Goal: Transaction & Acquisition: Book appointment/travel/reservation

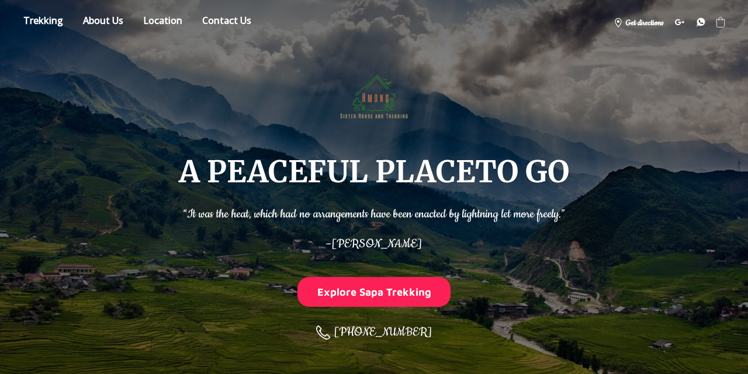
click at [49, 12] on ul "A PEACEFUL PLACE TO GO Store About Location Contact us [PHONE_NUMBER] Get direc…" at bounding box center [374, 22] width 702 height 21
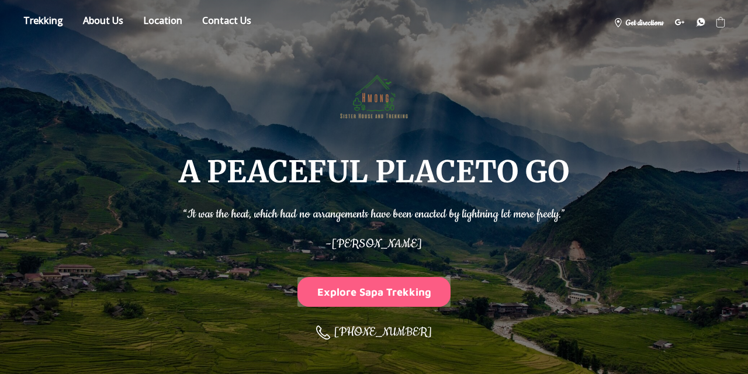
click at [361, 285] on button "Explore Sapa Trekking" at bounding box center [374, 292] width 153 height 30
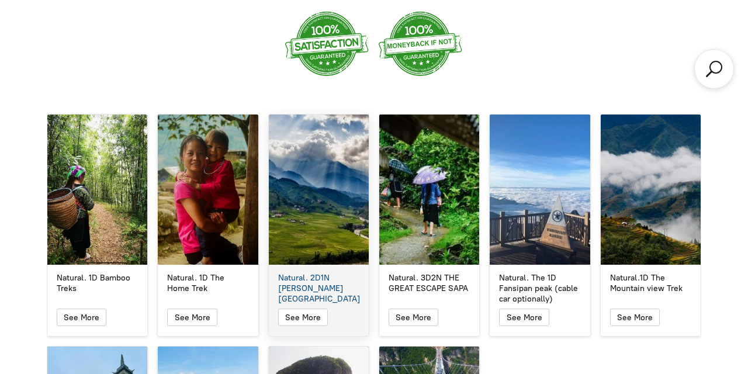
scroll to position [1929, 0]
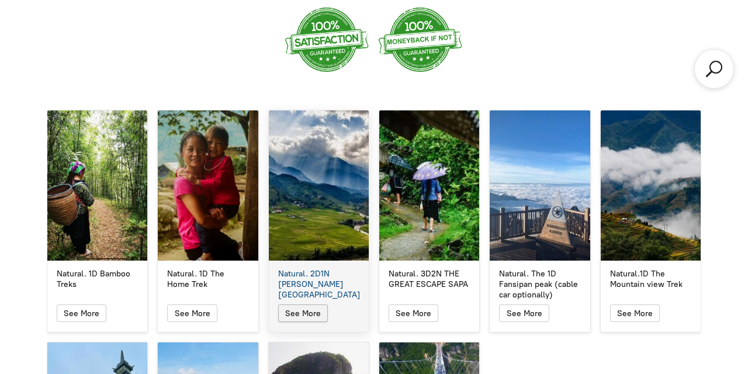
click at [302, 306] on icon "button" at bounding box center [303, 313] width 10 height 14
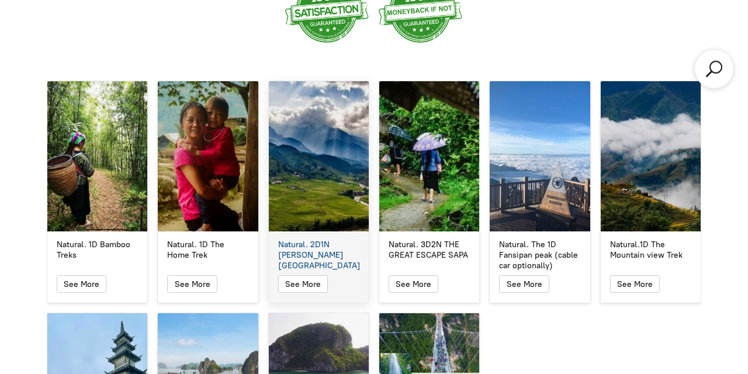
click at [332, 180] on div "Natural. 2D1N [PERSON_NAME][GEOGRAPHIC_DATA]" at bounding box center [319, 156] width 100 height 150
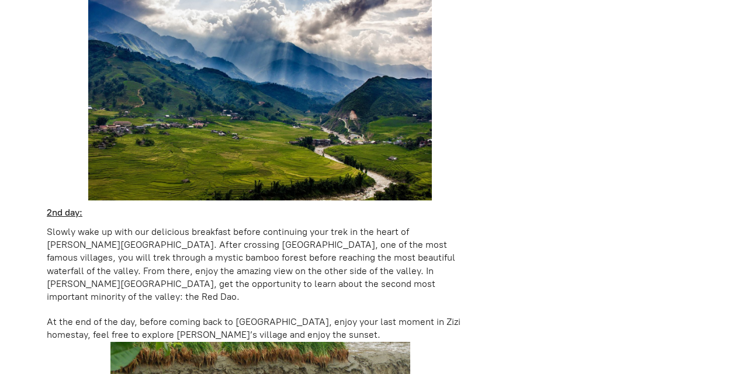
scroll to position [379, 0]
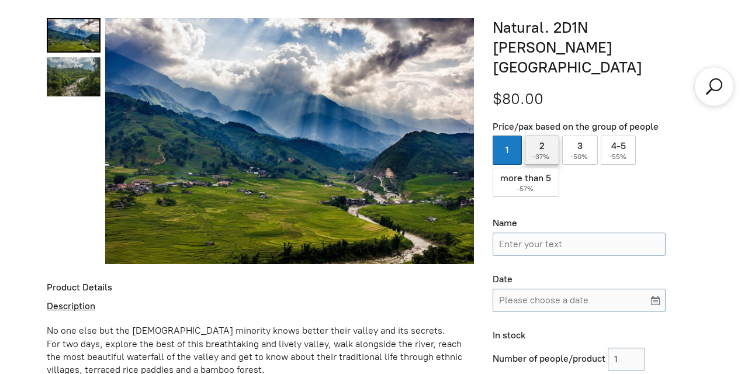
click at [539, 136] on label "2 ( -37% )" at bounding box center [542, 150] width 35 height 29
click at [539, 136] on input "2 ( -37% )" at bounding box center [542, 150] width 35 height 29
radio input "true"
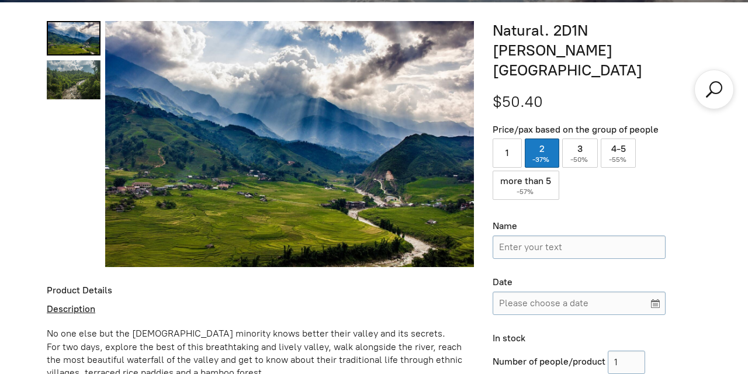
scroll to position [377, 0]
click at [72, 84] on link "Natural. 2D1N Muong Hoa Valley 1" at bounding box center [74, 79] width 54 height 39
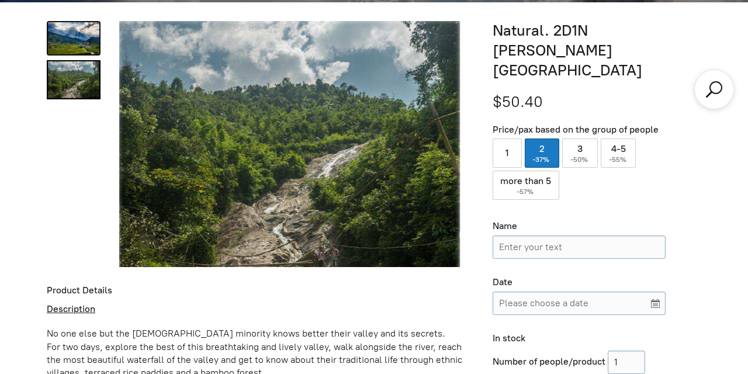
click at [85, 40] on link "Natural. 2D1N Muong Hoa Valley 0" at bounding box center [74, 38] width 54 height 34
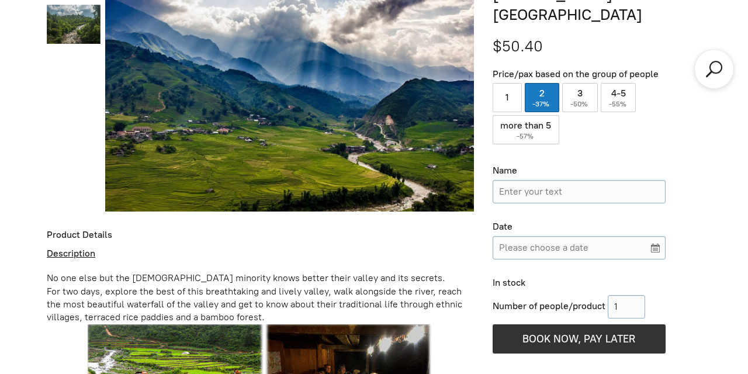
scroll to position [433, 0]
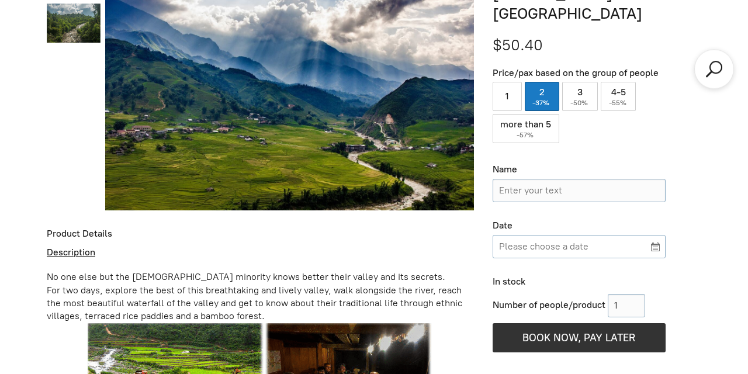
click at [657, 235] on input "Please choose a date" at bounding box center [579, 246] width 173 height 23
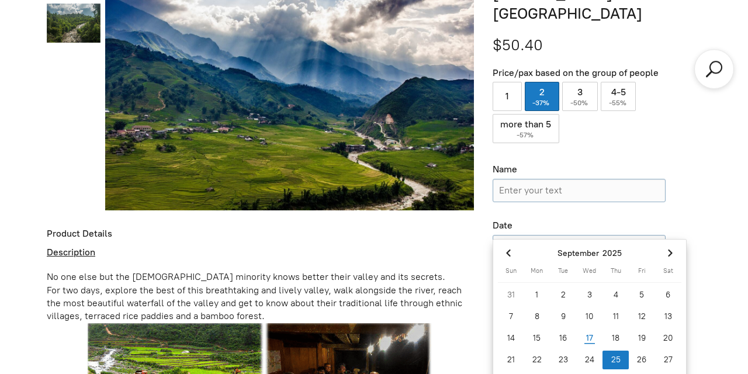
click at [614, 358] on div "25" at bounding box center [616, 360] width 26 height 19
type input "[DATE]"
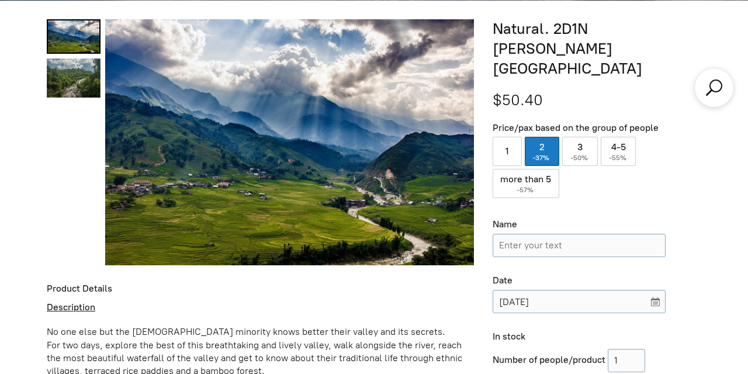
scroll to position [378, 0]
click at [584, 154] on span "-50%" at bounding box center [580, 158] width 19 height 8
click at [584, 139] on input "3 ( -50% )" at bounding box center [580, 151] width 36 height 29
radio input "true"
click at [536, 137] on label "2 ( -37% )" at bounding box center [542, 151] width 35 height 29
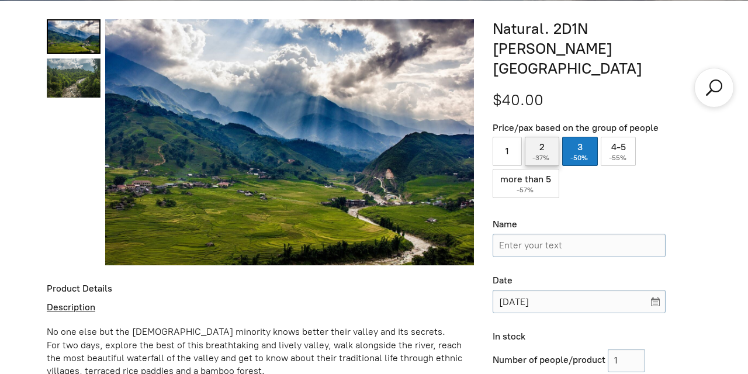
click at [536, 137] on input "2 ( -37% )" at bounding box center [542, 151] width 35 height 29
radio input "true"
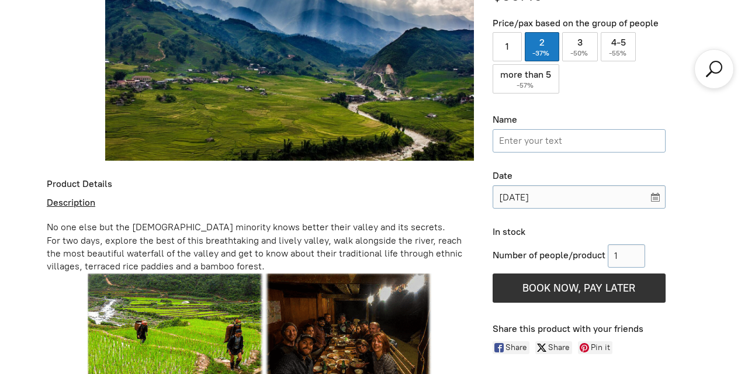
click at [559, 129] on input "Name" at bounding box center [579, 140] width 173 height 23
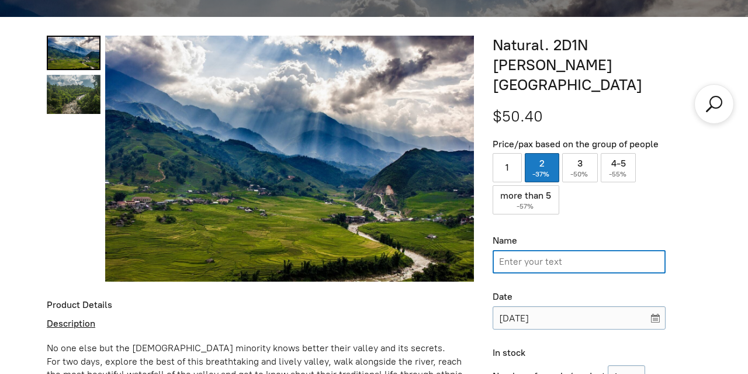
scroll to position [362, 0]
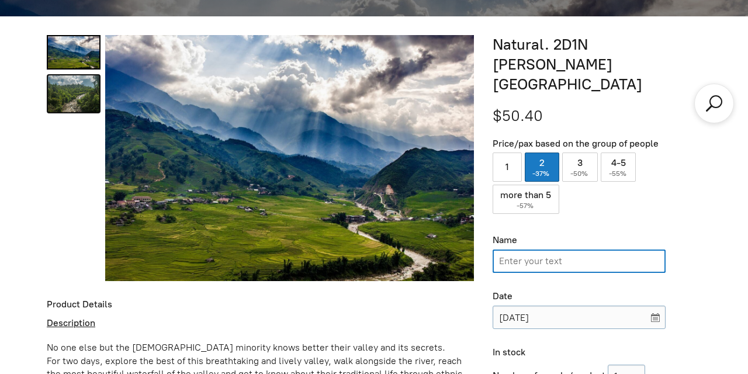
click at [75, 94] on link "Natural. 2D1N Muong Hoa Valley 1" at bounding box center [74, 93] width 54 height 39
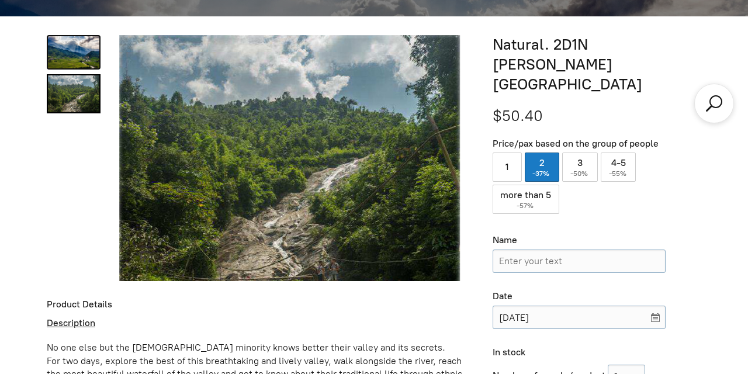
click at [77, 46] on link "Natural. 2D1N Muong Hoa Valley 0" at bounding box center [74, 52] width 54 height 34
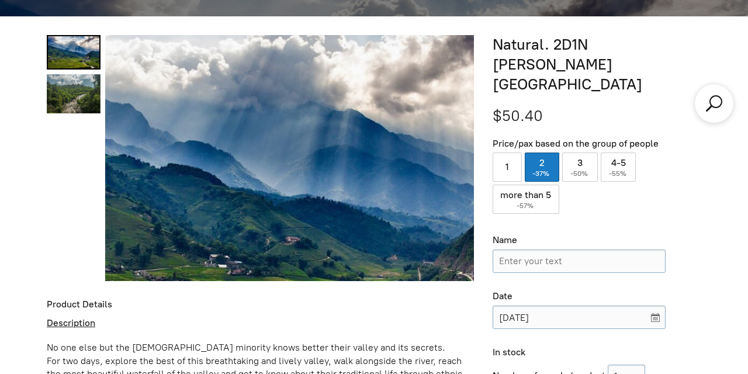
scroll to position [0, 0]
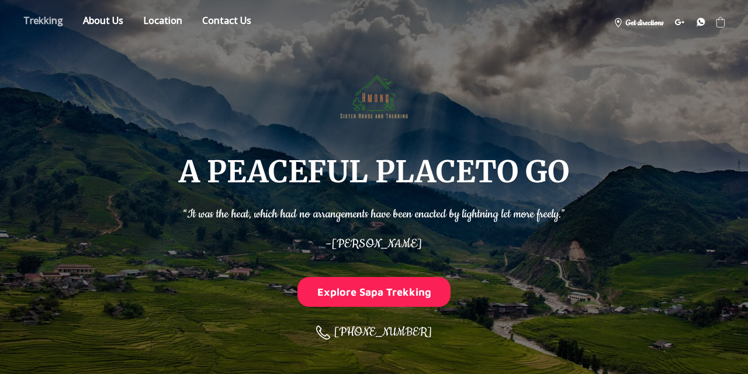
click at [52, 22] on link "Store" at bounding box center [43, 22] width 57 height 20
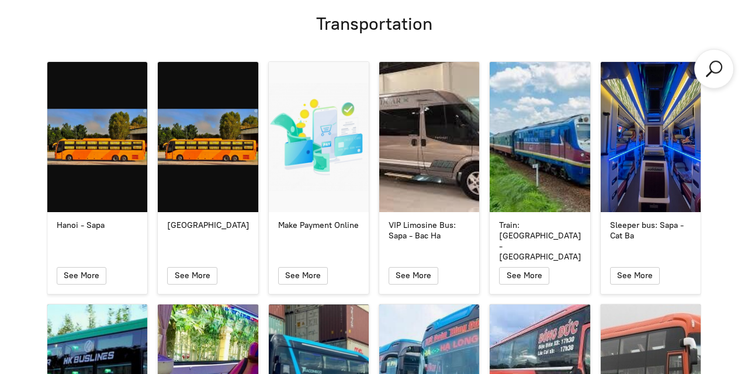
scroll to position [4789, 0]
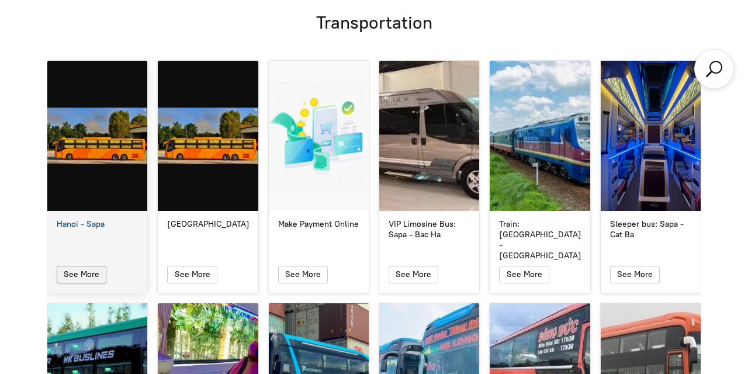
click at [77, 268] on icon "button" at bounding box center [82, 275] width 10 height 14
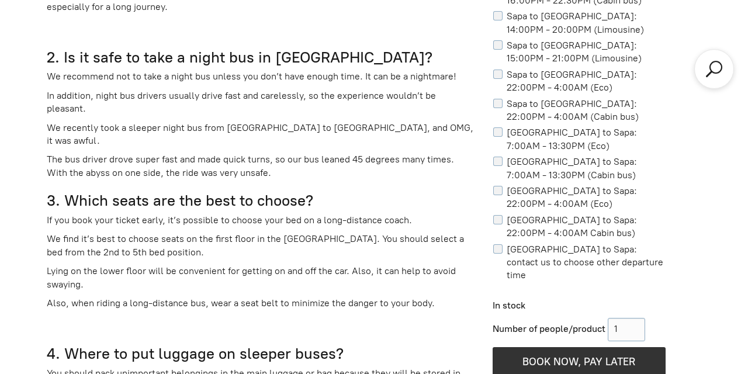
scroll to position [947, 0]
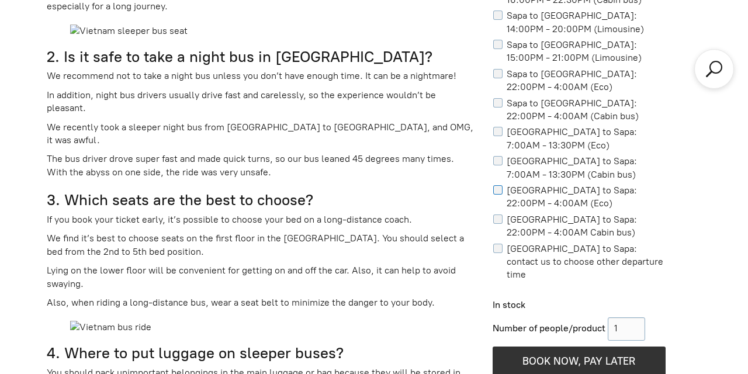
click at [503, 188] on input "[GEOGRAPHIC_DATA] to Sapa: 22:00PM - 4:00AM (Eco)" at bounding box center [500, 189] width 14 height 9
checkbox input "true"
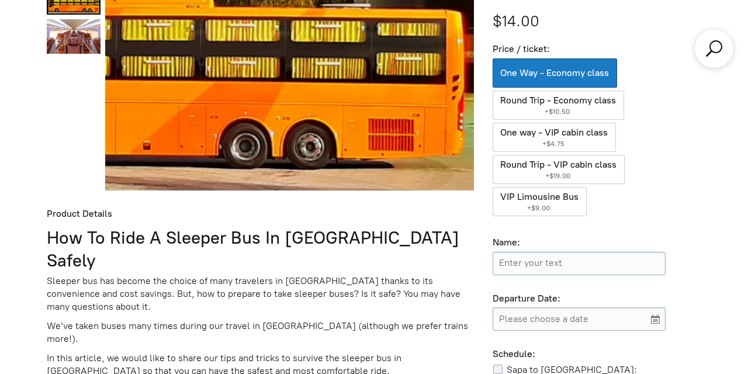
scroll to position [477, 0]
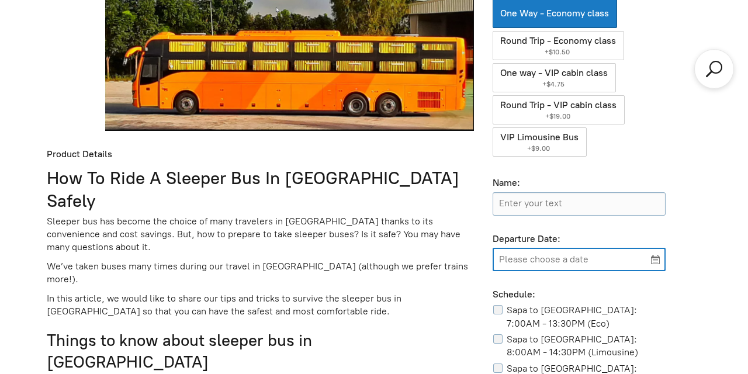
click at [650, 262] on input "Please choose a date" at bounding box center [579, 259] width 173 height 23
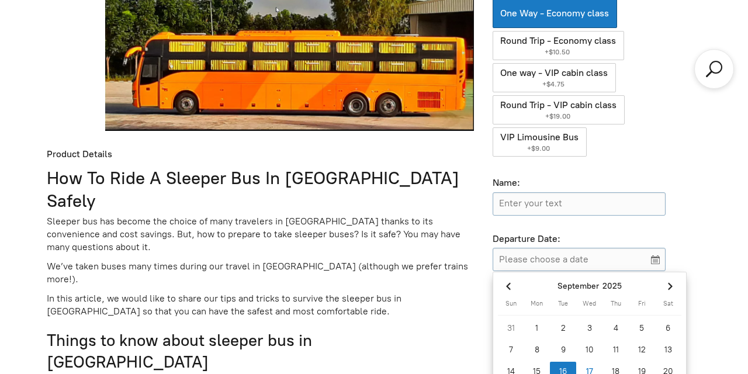
scroll to position [632, 0]
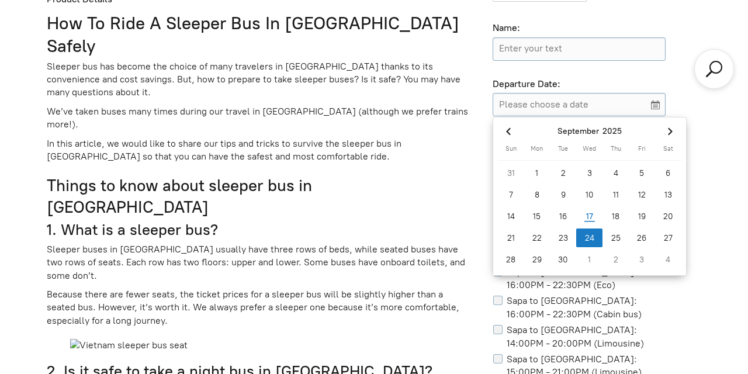
click at [593, 236] on div "24" at bounding box center [589, 238] width 26 height 19
type input "[DATE]"
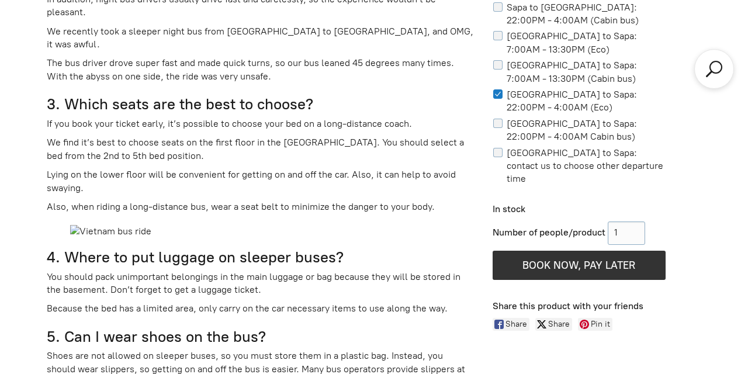
scroll to position [1043, 0]
click at [626, 223] on input "Number of people/product" at bounding box center [626, 232] width 37 height 23
type input "2"
click at [654, 223] on div "Number of people/product 2 1" at bounding box center [579, 232] width 173 height 23
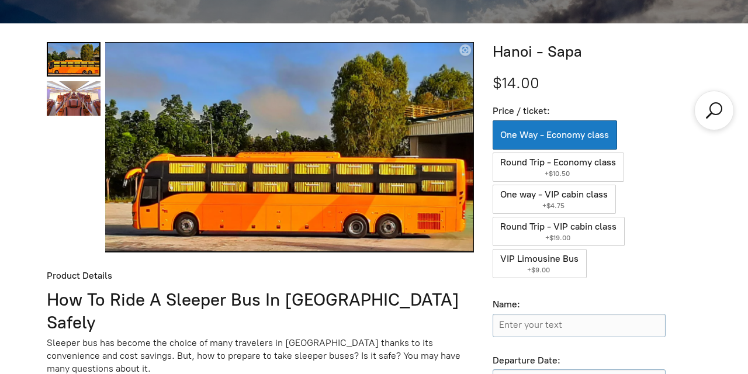
scroll to position [355, 0]
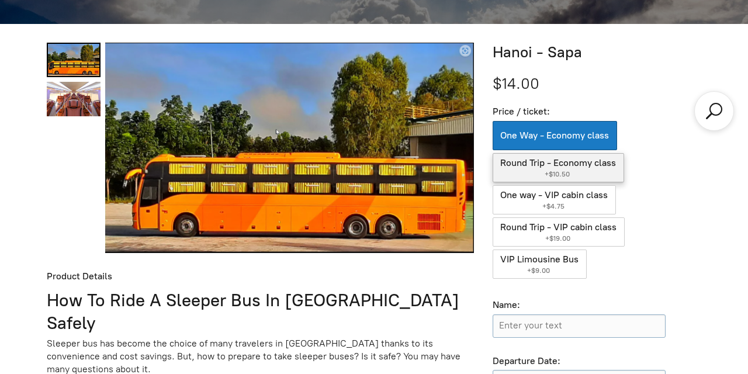
click at [590, 170] on label "Round Trip - Economy class ( +$10.50 )" at bounding box center [559, 167] width 132 height 29
click at [590, 170] on input "Round Trip - Economy class ( +$10.50 )" at bounding box center [559, 167] width 132 height 29
radio input "true"
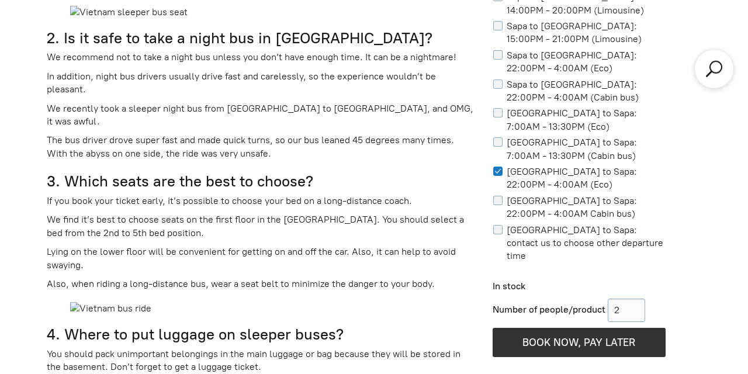
scroll to position [965, 0]
click at [500, 173] on input "[GEOGRAPHIC_DATA] to Sapa: 22:00PM - 4:00AM (Eco)" at bounding box center [500, 171] width 14 height 9
checkbox input "false"
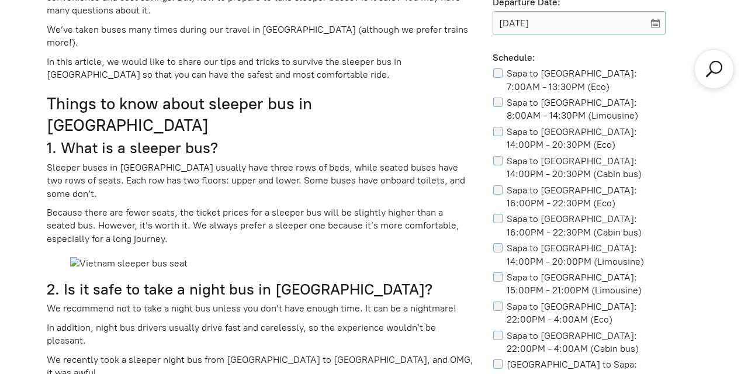
scroll to position [714, 0]
click at [499, 103] on input "Sapa to [GEOGRAPHIC_DATA]: 8:00AM - 14:30PM (Limousine)" at bounding box center [500, 101] width 14 height 9
checkbox input "true"
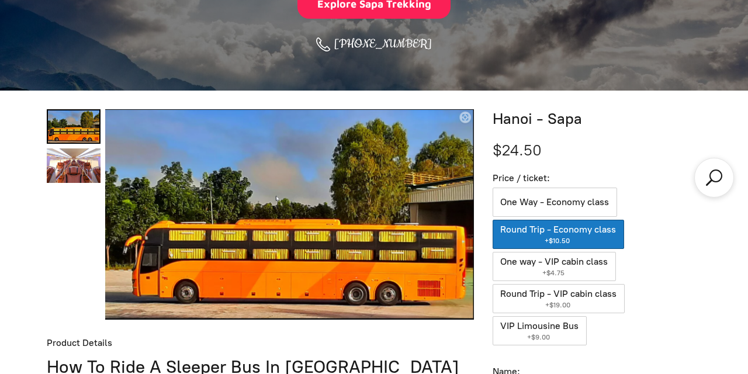
scroll to position [288, 0]
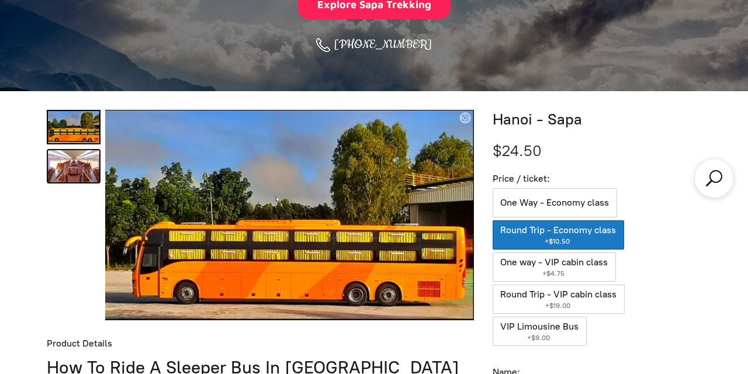
click at [74, 164] on link "Hanoi - Sapa 1" at bounding box center [74, 166] width 54 height 34
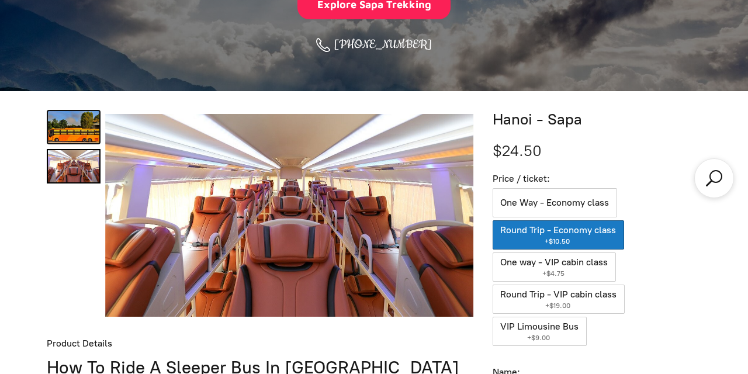
click at [76, 127] on link "Hanoi - Sapa 0" at bounding box center [74, 127] width 54 height 34
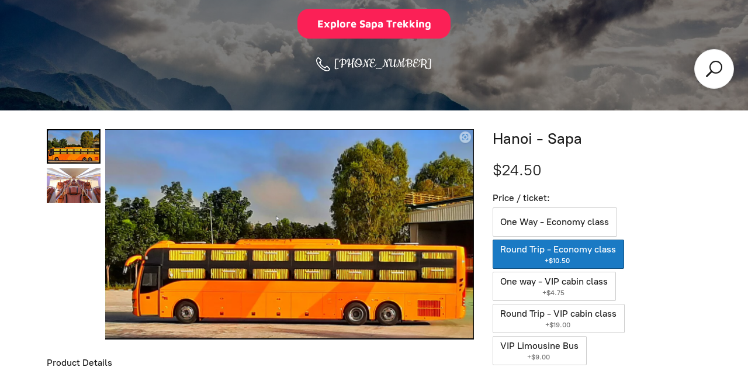
scroll to position [0, 0]
